Goal: Navigation & Orientation: Find specific page/section

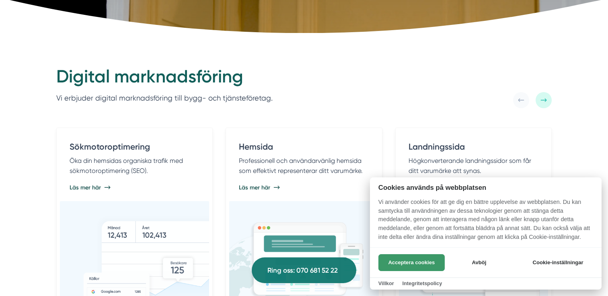
scroll to position [354, 0]
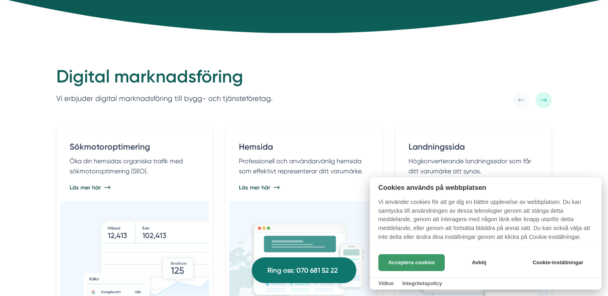
click at [427, 258] on button "Acceptera cookies" at bounding box center [412, 262] width 66 height 17
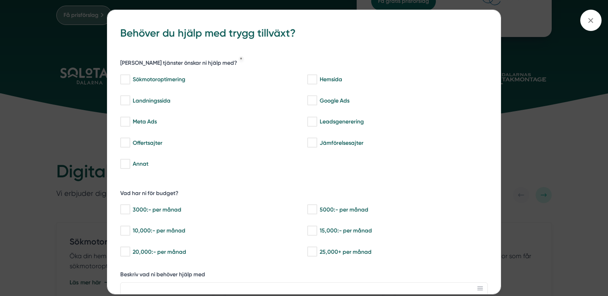
click at [548, 80] on div "bbc9b822-b2c6-488a-ab3e-9a2d59e49c7c Behöver du hjälp med trygg tillväxt? [PERS…" at bounding box center [304, 148] width 608 height 296
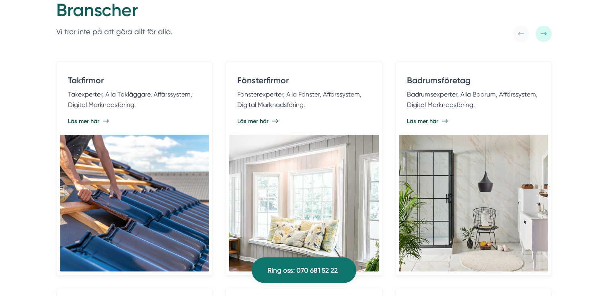
scroll to position [1605, 0]
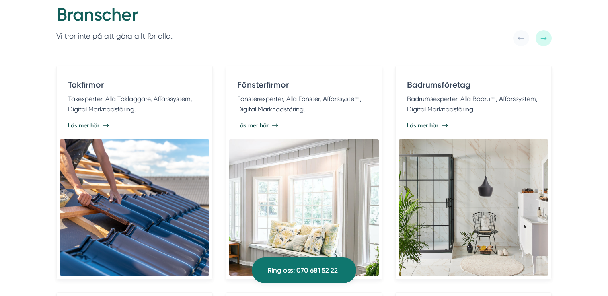
click at [542, 41] on icon at bounding box center [544, 38] width 6 height 6
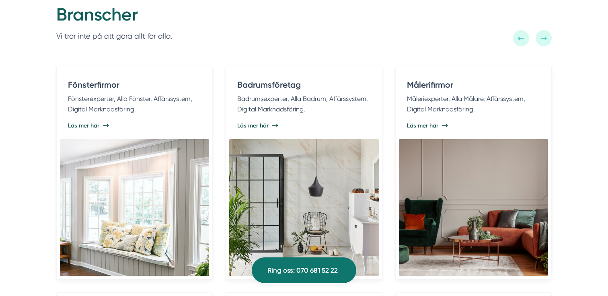
click at [522, 36] on icon at bounding box center [521, 38] width 6 height 6
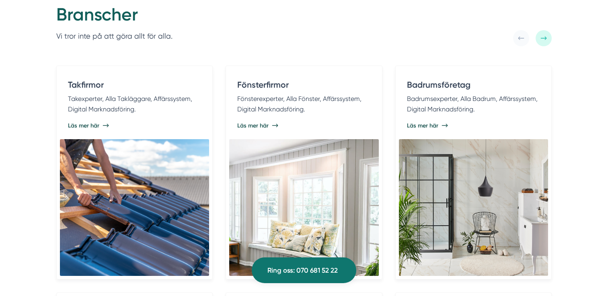
click at [549, 41] on div at bounding box center [544, 38] width 16 height 16
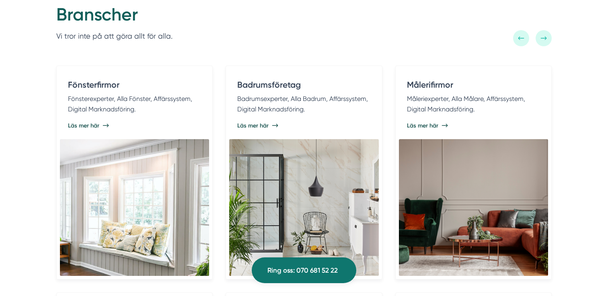
click at [548, 41] on div at bounding box center [544, 38] width 16 height 16
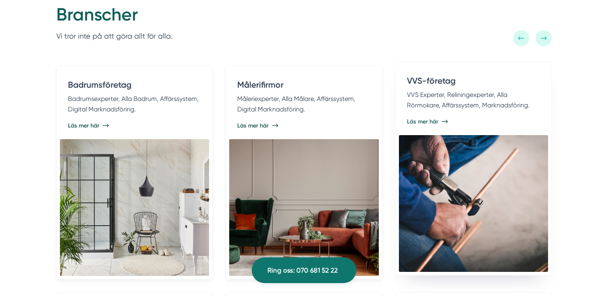
click at [435, 118] on div "VVS-företag VVS Experter, Reliningexperter, Alla Rörmokare, Affärssystem, Markn…" at bounding box center [473, 96] width 133 height 43
